Goal: Find contact information: Find contact information

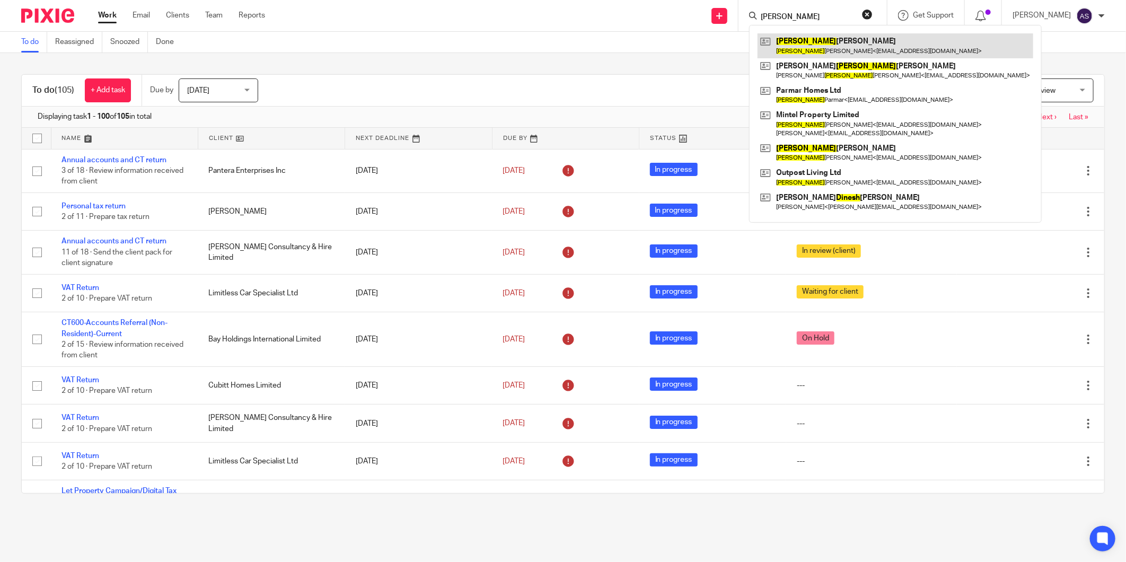
type input "minesh"
click at [818, 36] on link at bounding box center [895, 45] width 276 height 24
click at [312, 518] on main "To do Reassigned Snoozed Done To do (105) + Add task Due by Today Today Today T…" at bounding box center [563, 281] width 1126 height 562
type input "[PERSON_NAME]"
click at [820, 38] on link at bounding box center [895, 45] width 276 height 24
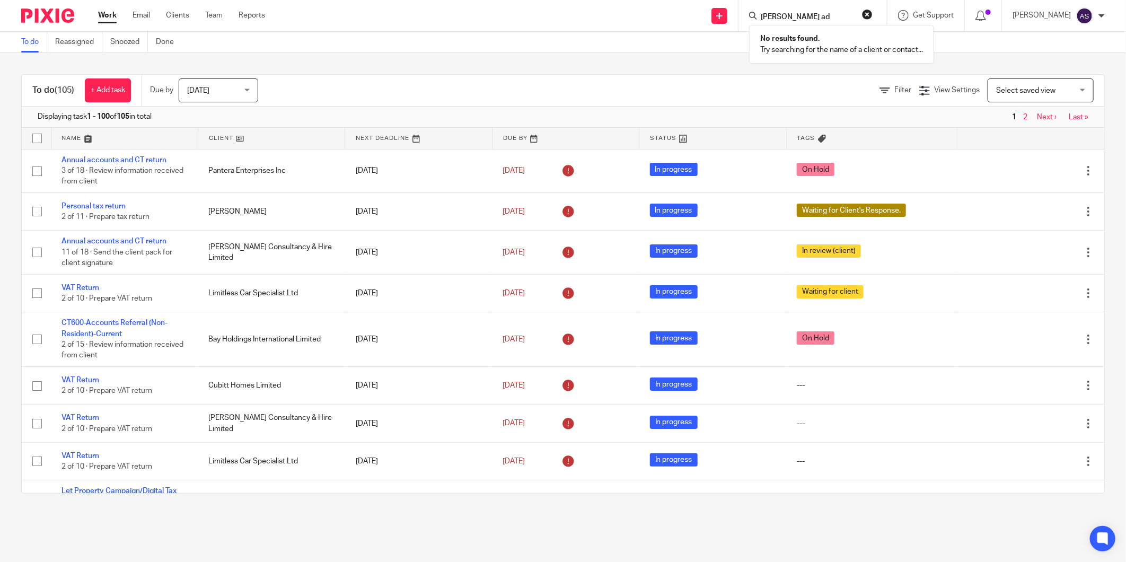
type input "tope ade"
type input "tempus"
click at [821, 48] on link at bounding box center [882, 45] width 251 height 24
type input "tempus"
click at [841, 38] on link at bounding box center [882, 45] width 251 height 24
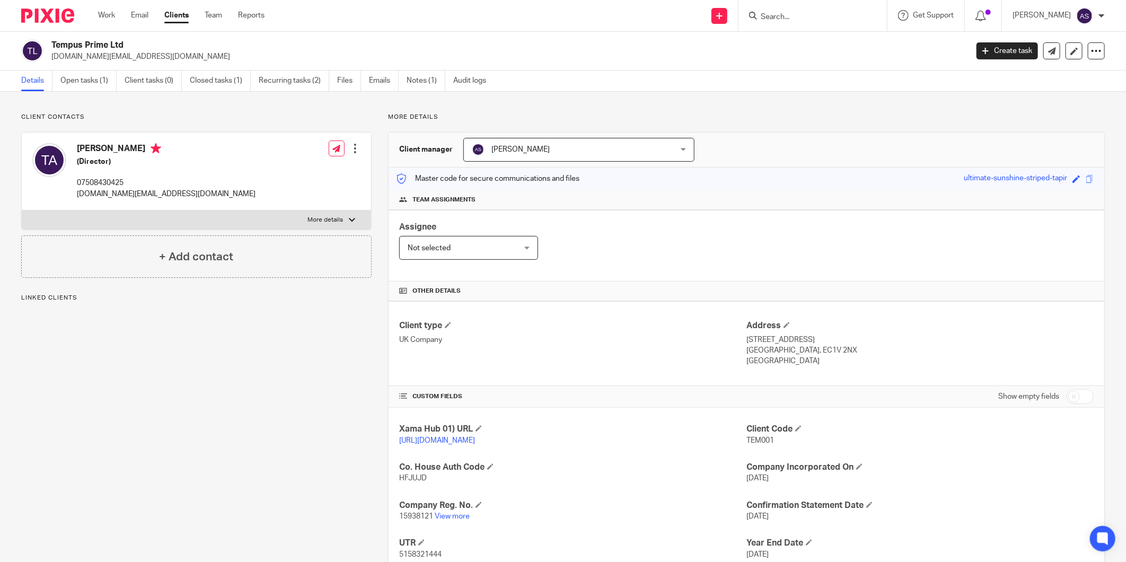
click at [95, 177] on div "[PERSON_NAME] (Director) 07508430425 [DOMAIN_NAME][EMAIL_ADDRESS][DOMAIN_NAME]" at bounding box center [166, 171] width 179 height 56
copy p "07508430425"
